Goal: Task Accomplishment & Management: Manage account settings

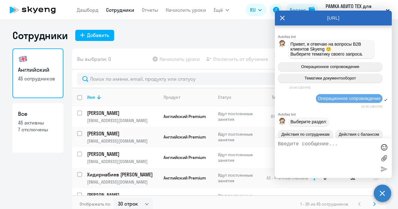
select select "30"
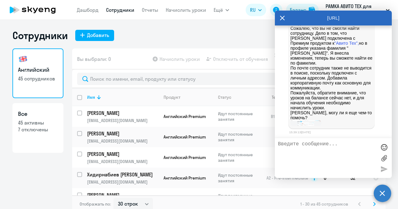
scroll to position [23167, 0]
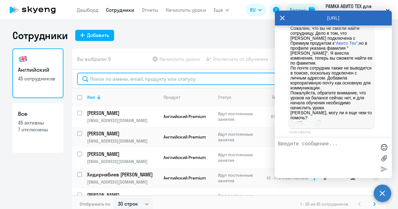
click at [229, 79] on input "text" at bounding box center [229, 79] width 304 height 12
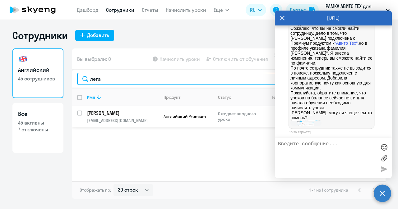
type input "лега"
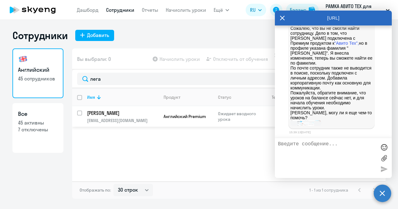
click at [151, 116] on p "[PERSON_NAME]" at bounding box center [122, 113] width 70 height 7
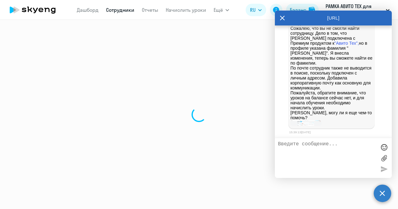
select select "english"
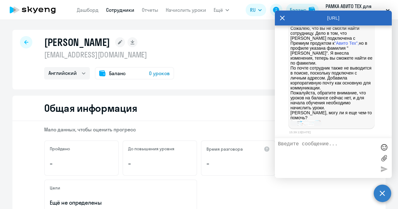
click at [281, 15] on icon at bounding box center [282, 18] width 5 height 15
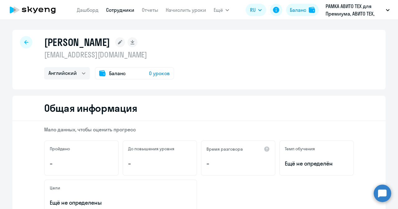
click at [159, 72] on span "0 уроков" at bounding box center [159, 73] width 21 height 7
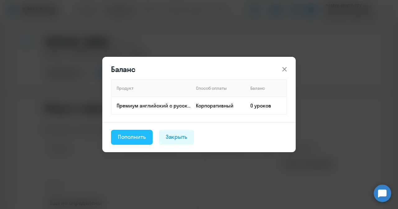
click at [135, 137] on div "Пополнить" at bounding box center [132, 137] width 28 height 8
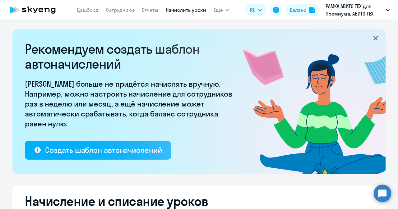
select select "10"
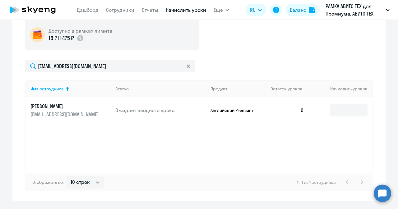
scroll to position [248, 0]
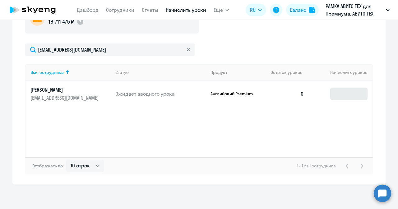
drag, startPoint x: 343, startPoint y: 87, endPoint x: 341, endPoint y: 97, distance: 10.8
click at [341, 97] on td at bounding box center [341, 94] width 64 height 26
click at [341, 97] on input at bounding box center [349, 94] width 37 height 12
type input "1"
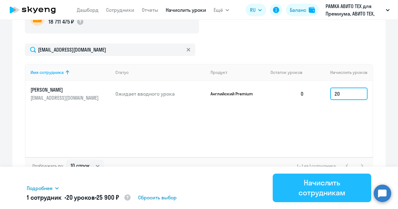
type input "20"
click at [302, 187] on div "Начислить сотрудникам" at bounding box center [322, 188] width 81 height 20
